Goal: Book appointment/travel/reservation

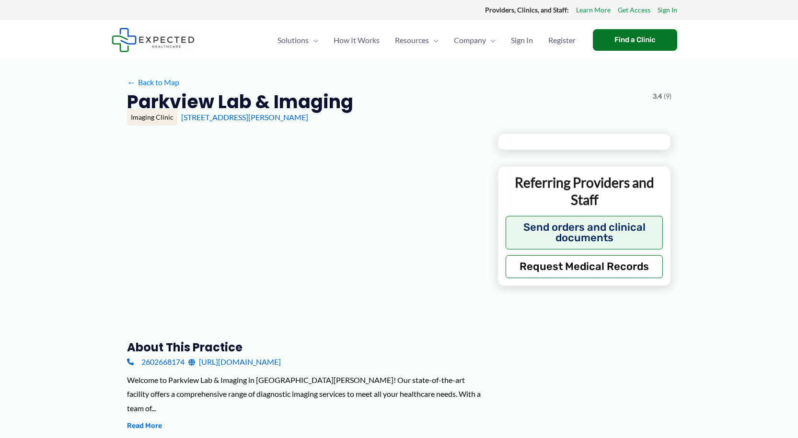
type input "**********"
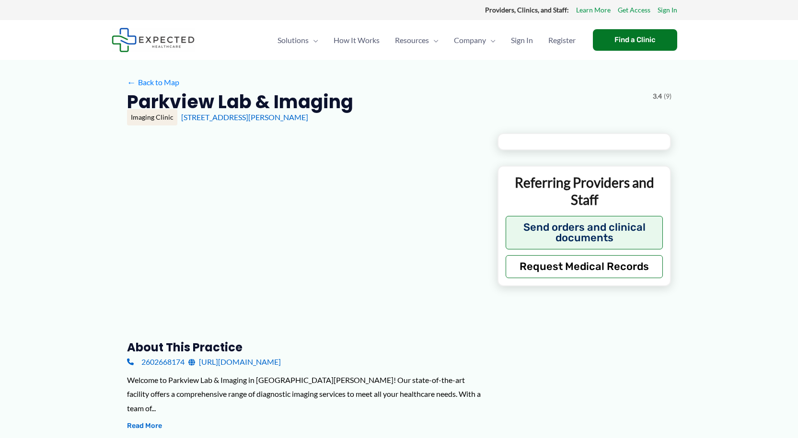
type input "**********"
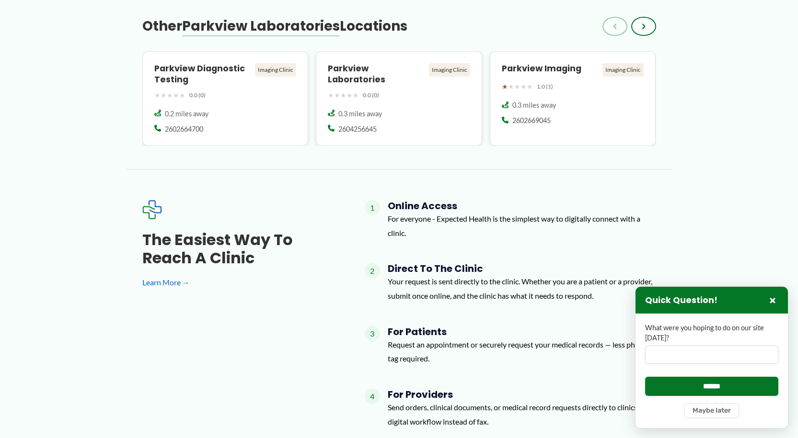
scroll to position [1054, 0]
